Goal: Task Accomplishment & Management: Use online tool/utility

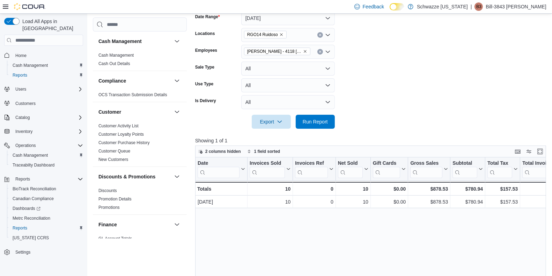
scroll to position [427, 0]
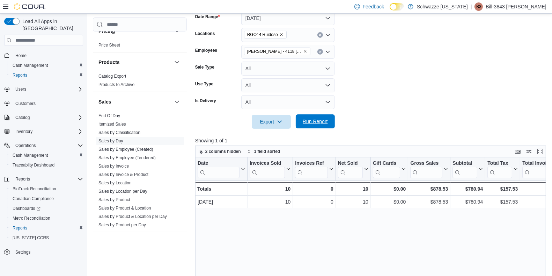
click at [320, 127] on span "Run Report" at bounding box center [315, 121] width 31 height 14
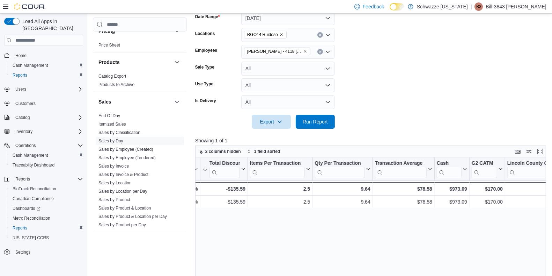
scroll to position [110, 0]
click at [303, 51] on icon "Remove Clint - 4118 Silverthorn from selection in this group" at bounding box center [305, 52] width 4 height 4
click at [349, 115] on div at bounding box center [372, 112] width 355 height 6
click at [312, 124] on span "Run Report" at bounding box center [315, 121] width 25 height 7
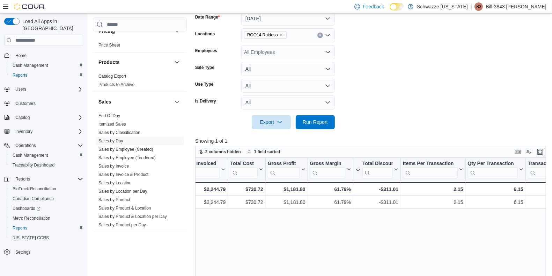
scroll to position [0, 339]
click at [131, 189] on link "Sales by Location per Day" at bounding box center [123, 191] width 49 height 5
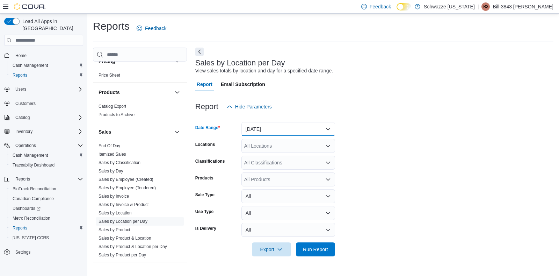
click at [290, 130] on button "[DATE]" at bounding box center [288, 129] width 94 height 14
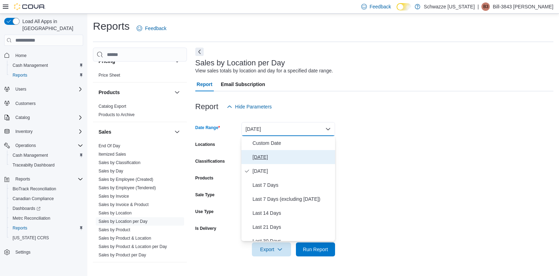
click at [271, 155] on span "[DATE]" at bounding box center [293, 157] width 80 height 8
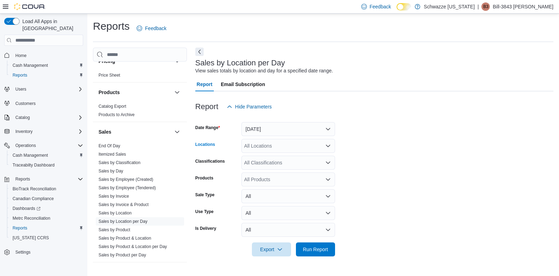
click at [296, 145] on div "All Locations" at bounding box center [288, 146] width 94 height 14
type input "***"
click at [285, 158] on span "RGO14 Ruidoso" at bounding box center [278, 157] width 36 height 7
click at [383, 174] on form "Date Range [DATE] Locations RGO14 Ruidoso Classifications All Classifications P…" at bounding box center [374, 185] width 358 height 143
click at [315, 250] on span "Run Report" at bounding box center [315, 248] width 25 height 7
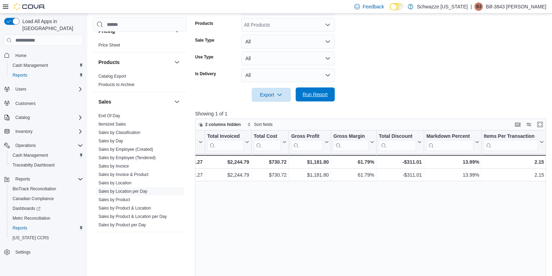
scroll to position [0, 377]
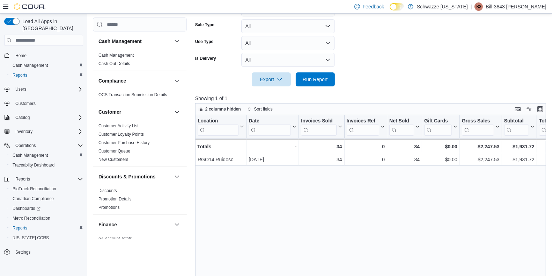
scroll to position [170, 0]
